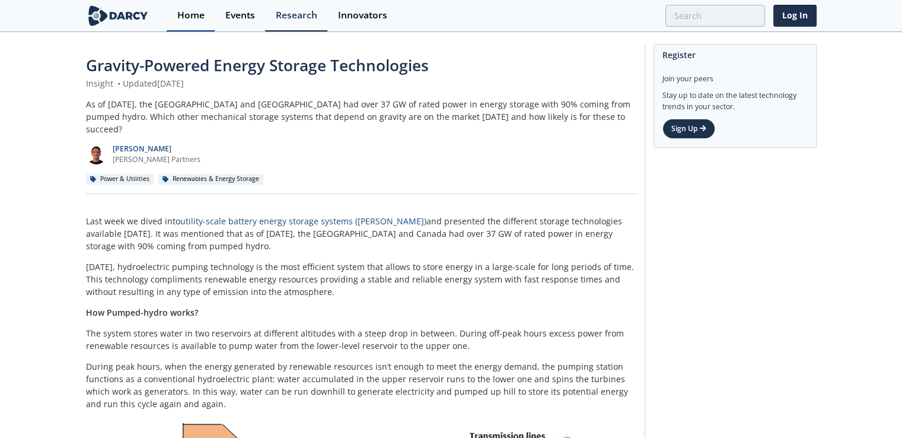
click at [192, 15] on div "Home" at bounding box center [190, 15] width 27 height 9
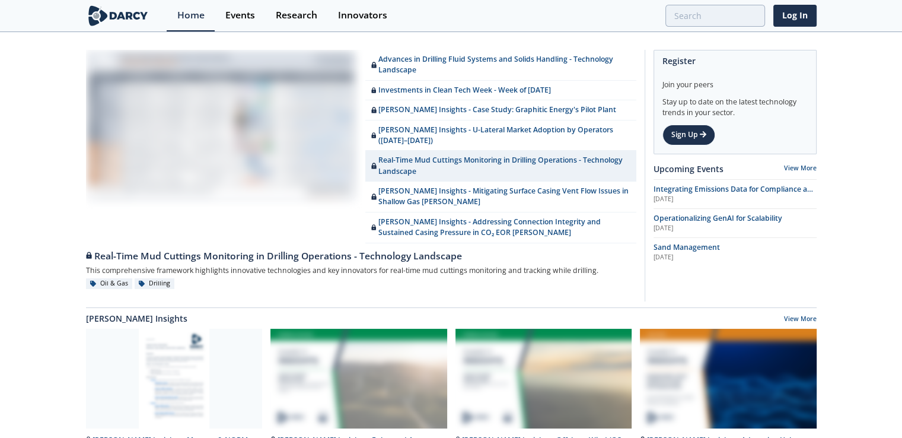
click at [126, 16] on img at bounding box center [118, 15] width 65 height 21
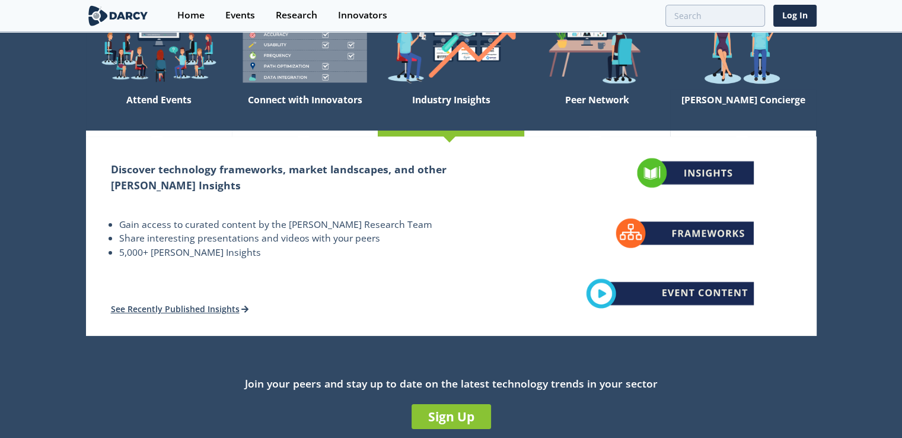
scroll to position [119, 0]
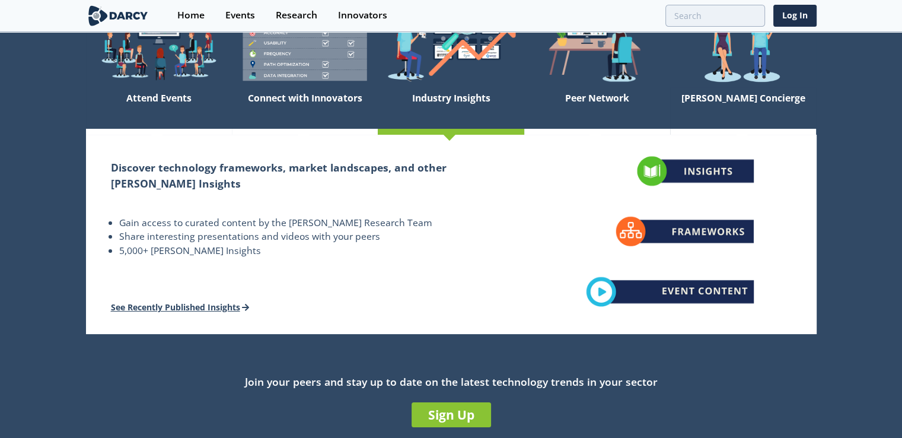
click at [244, 308] on link "See Recently Published Insights" at bounding box center [180, 306] width 139 height 11
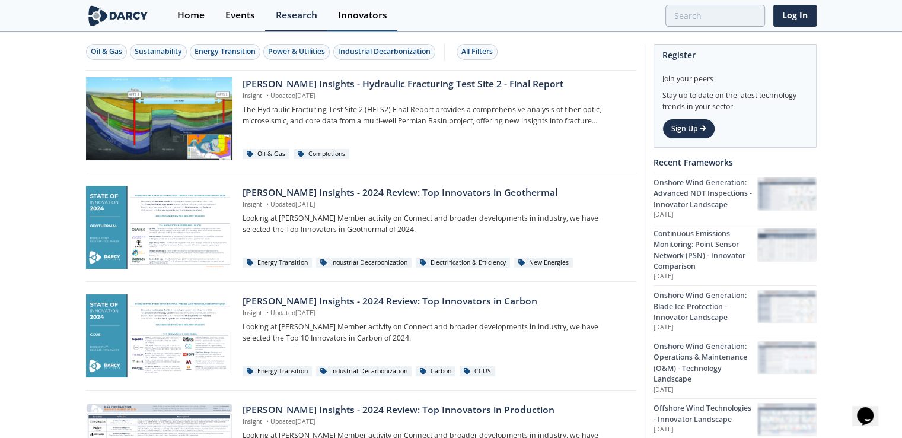
click at [343, 16] on div "Innovators" at bounding box center [362, 15] width 49 height 9
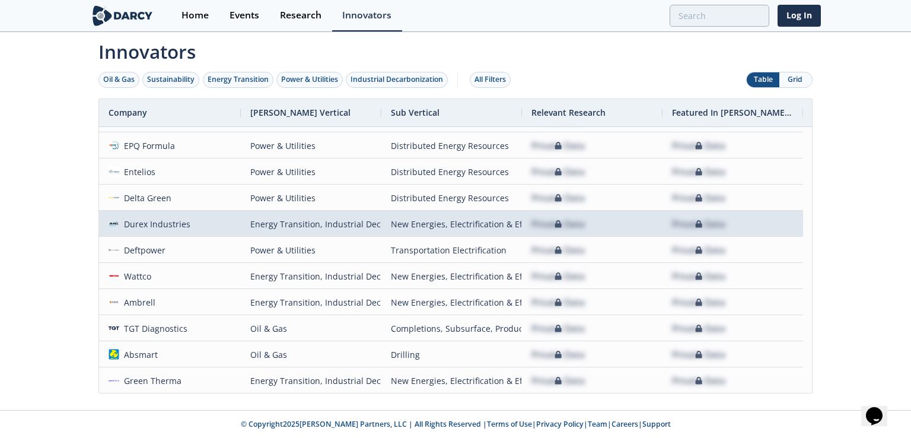
click at [553, 222] on div "Private Data" at bounding box center [557, 224] width 53 height 26
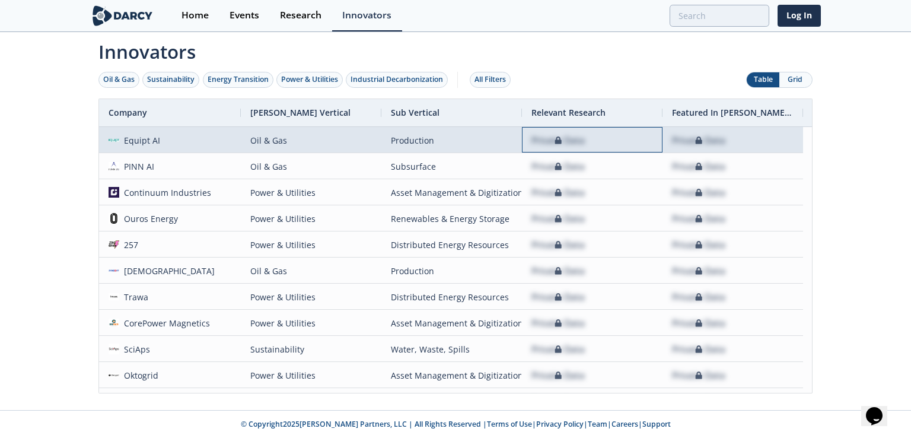
click at [563, 134] on div "Private Data" at bounding box center [557, 141] width 53 height 26
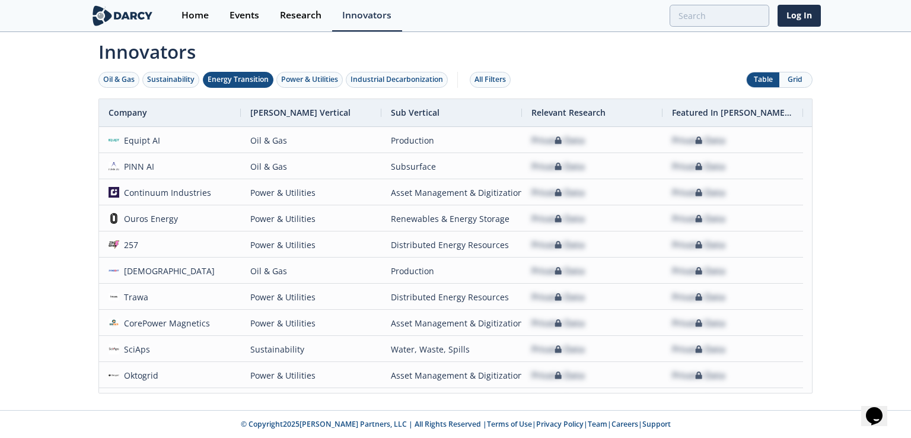
click at [251, 82] on div "Energy Transition" at bounding box center [238, 79] width 61 height 11
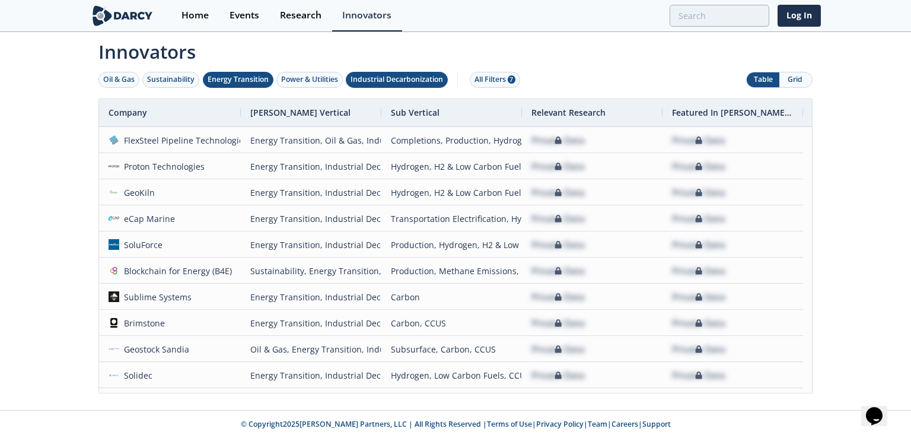
click at [403, 82] on div "Industrial Decarbonization" at bounding box center [396, 79] width 93 height 11
